Goal: Book appointment/travel/reservation

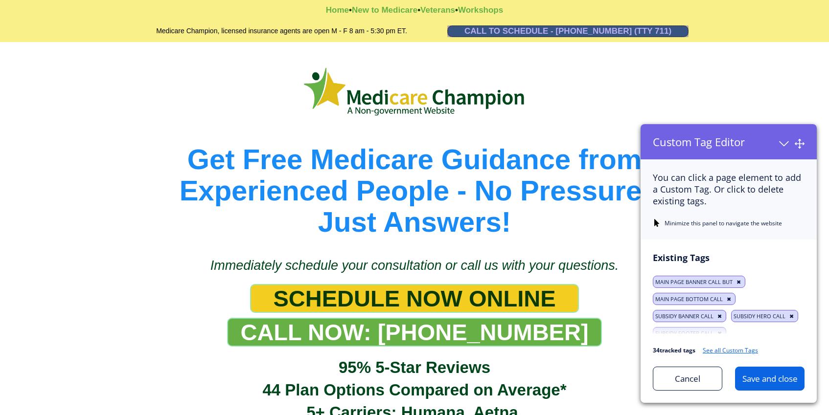
click at [451, 32] on link "CALL TO SCHEDULE - [PHONE_NUMBER] (TTY 711)" at bounding box center [567, 31] width 241 height 12
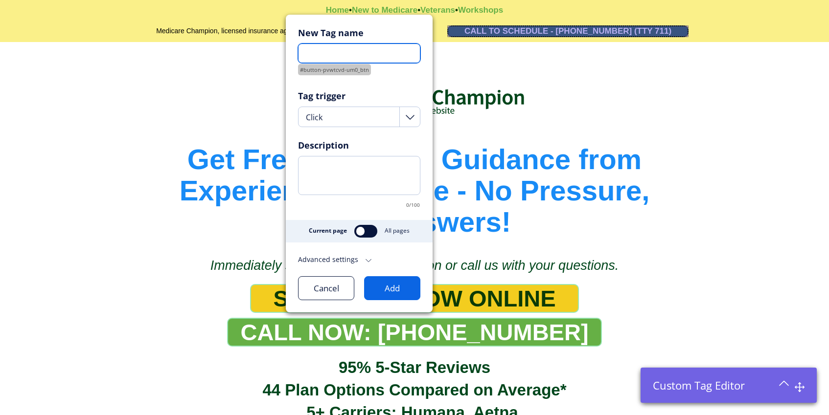
click at [394, 59] on input "text" at bounding box center [359, 54] width 122 height 20
click at [361, 229] on label at bounding box center [365, 231] width 23 height 13
click at [397, 290] on button "Add" at bounding box center [392, 288] width 56 height 24
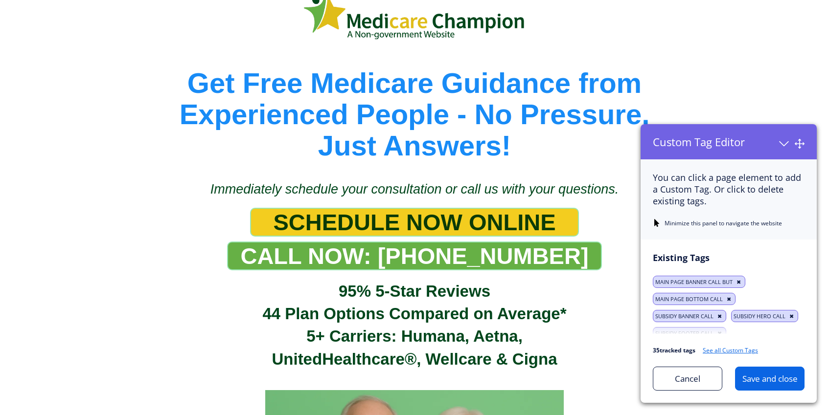
scroll to position [84, 0]
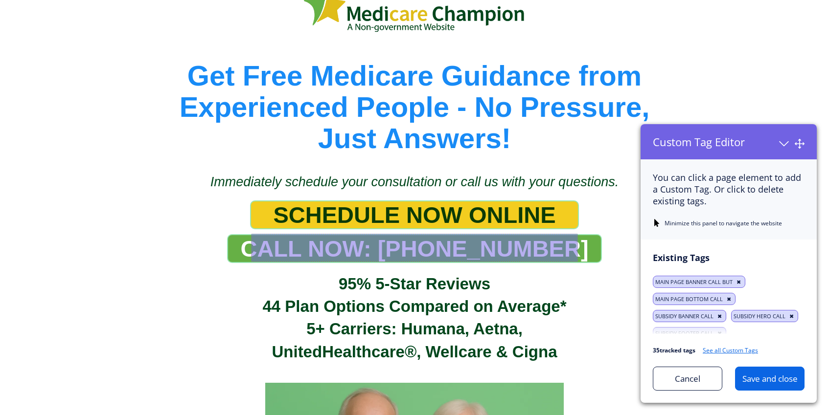
click at [254, 248] on link "CALL NOW: [PHONE_NUMBER]" at bounding box center [414, 248] width 374 height 29
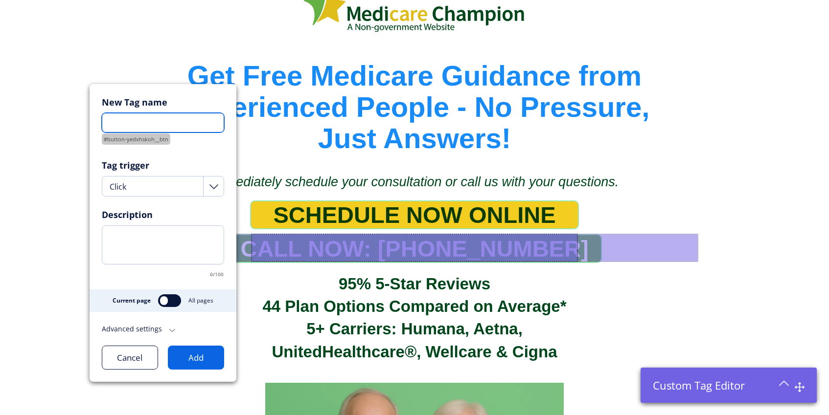
click at [136, 124] on input "text" at bounding box center [163, 123] width 122 height 20
click at [160, 303] on label at bounding box center [169, 300] width 23 height 13
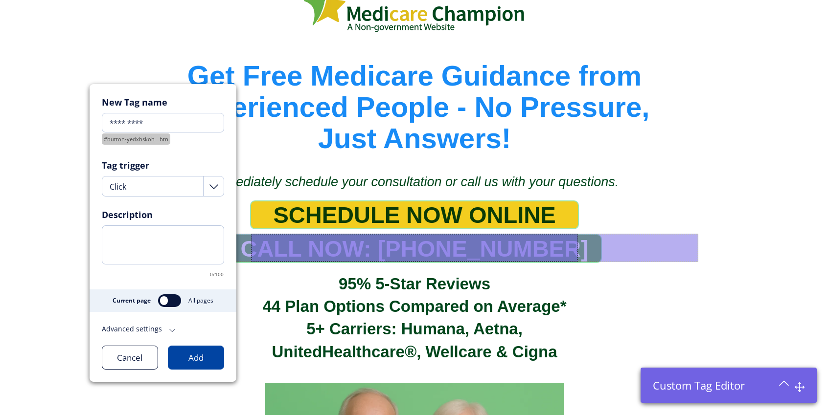
click at [191, 359] on button "Add" at bounding box center [196, 358] width 56 height 24
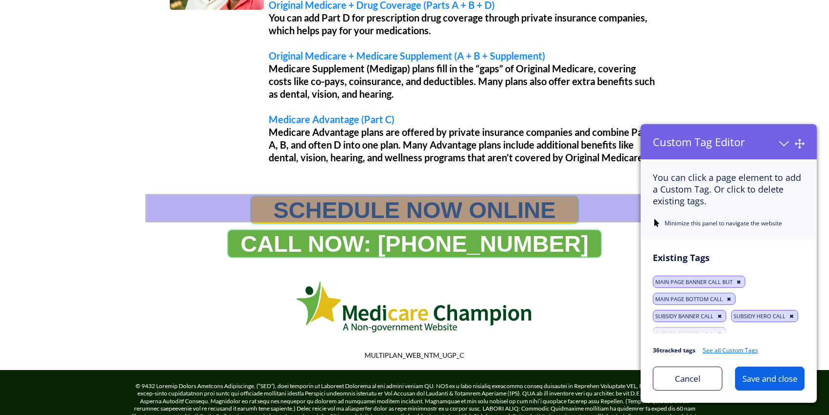
scroll to position [896, 0]
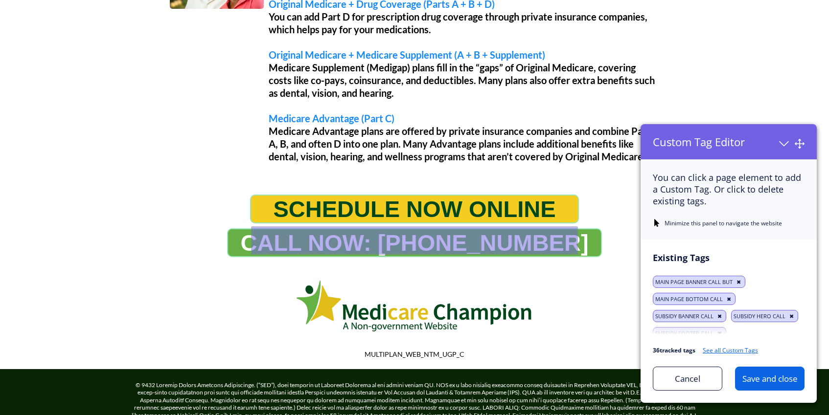
click at [259, 243] on link "CALL NOW: [PHONE_NUMBER]" at bounding box center [414, 242] width 374 height 29
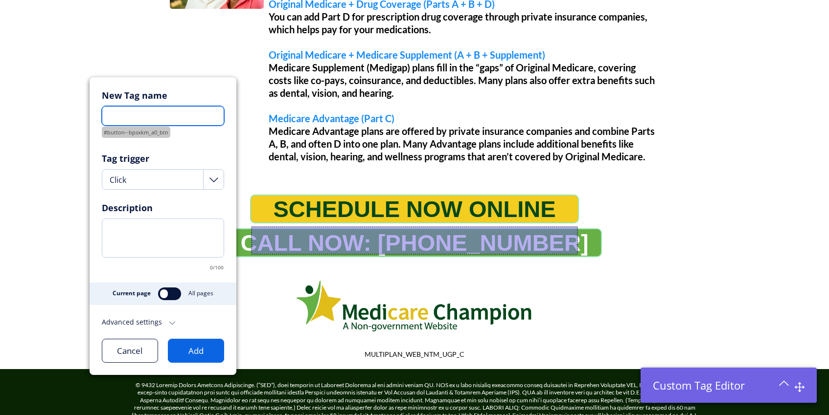
click at [138, 113] on input "text" at bounding box center [163, 116] width 122 height 20
click at [164, 298] on label at bounding box center [169, 294] width 23 height 13
click at [190, 358] on button "Add" at bounding box center [196, 351] width 56 height 24
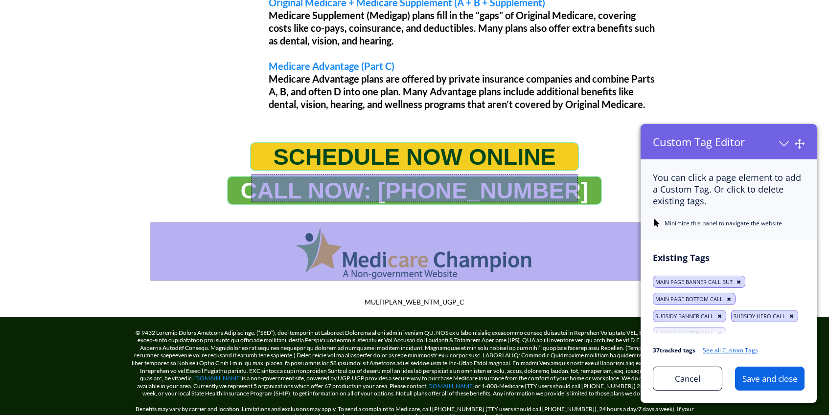
scroll to position [938, 0]
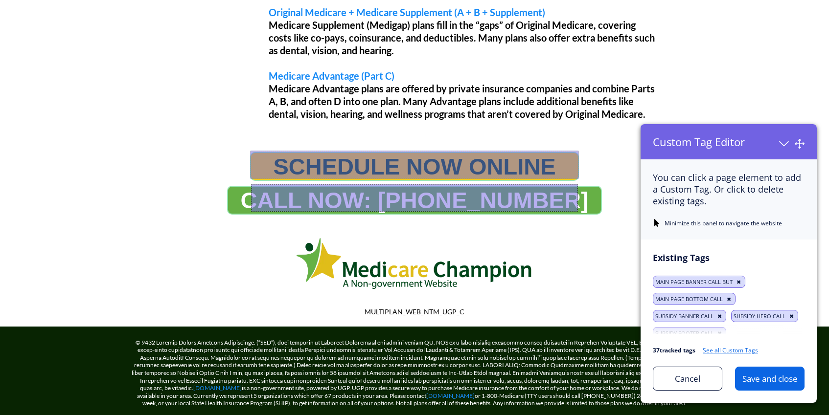
click at [257, 165] on link "SCHEDULE NOW ONLINE" at bounding box center [414, 166] width 328 height 29
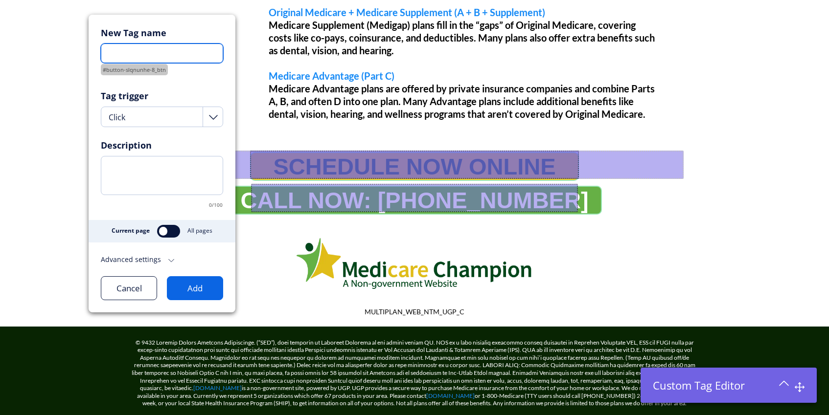
click at [163, 51] on input "text" at bounding box center [162, 54] width 122 height 20
type input "*"
click at [160, 233] on label at bounding box center [168, 231] width 23 height 13
click at [194, 291] on button "Add" at bounding box center [195, 288] width 56 height 24
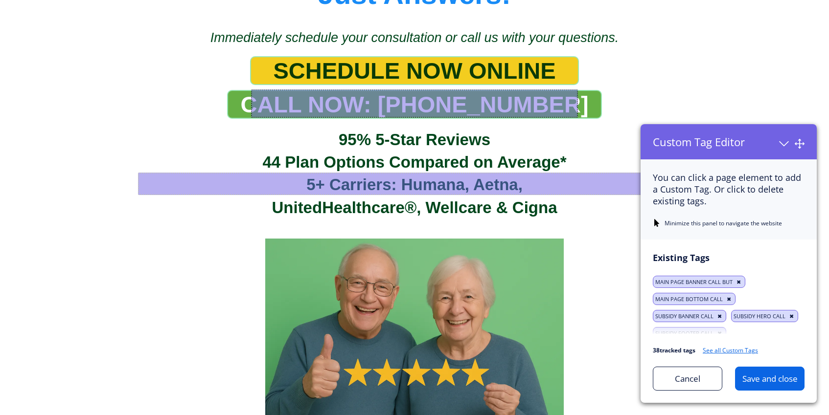
scroll to position [213, 0]
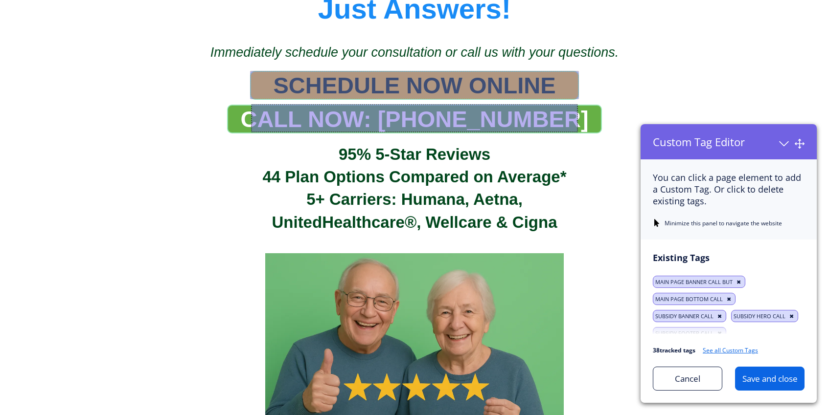
click at [257, 86] on link "SCHEDULE NOW ONLINE" at bounding box center [414, 85] width 328 height 29
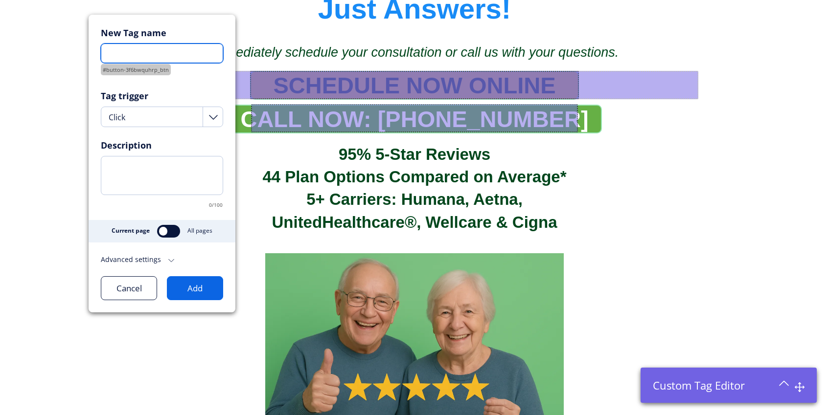
click at [168, 53] on input "text" at bounding box center [162, 54] width 122 height 20
type input "**********"
click at [165, 234] on label at bounding box center [168, 231] width 23 height 13
click at [191, 292] on button "Add" at bounding box center [195, 288] width 56 height 24
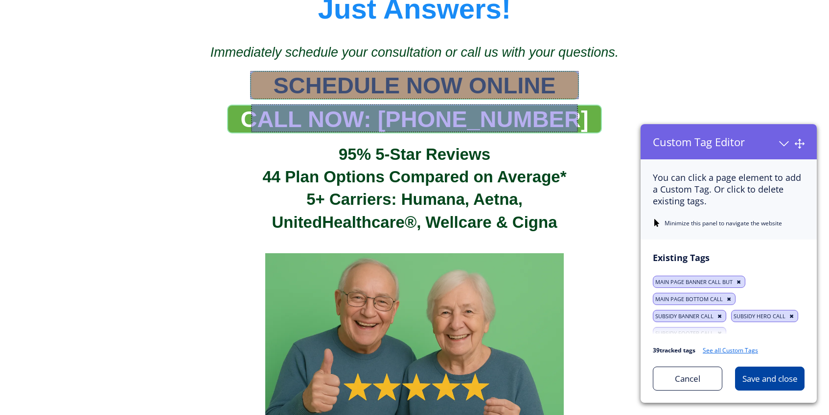
click at [744, 380] on div "Save and close" at bounding box center [769, 378] width 68 height 11
